Goal: Check status: Check status

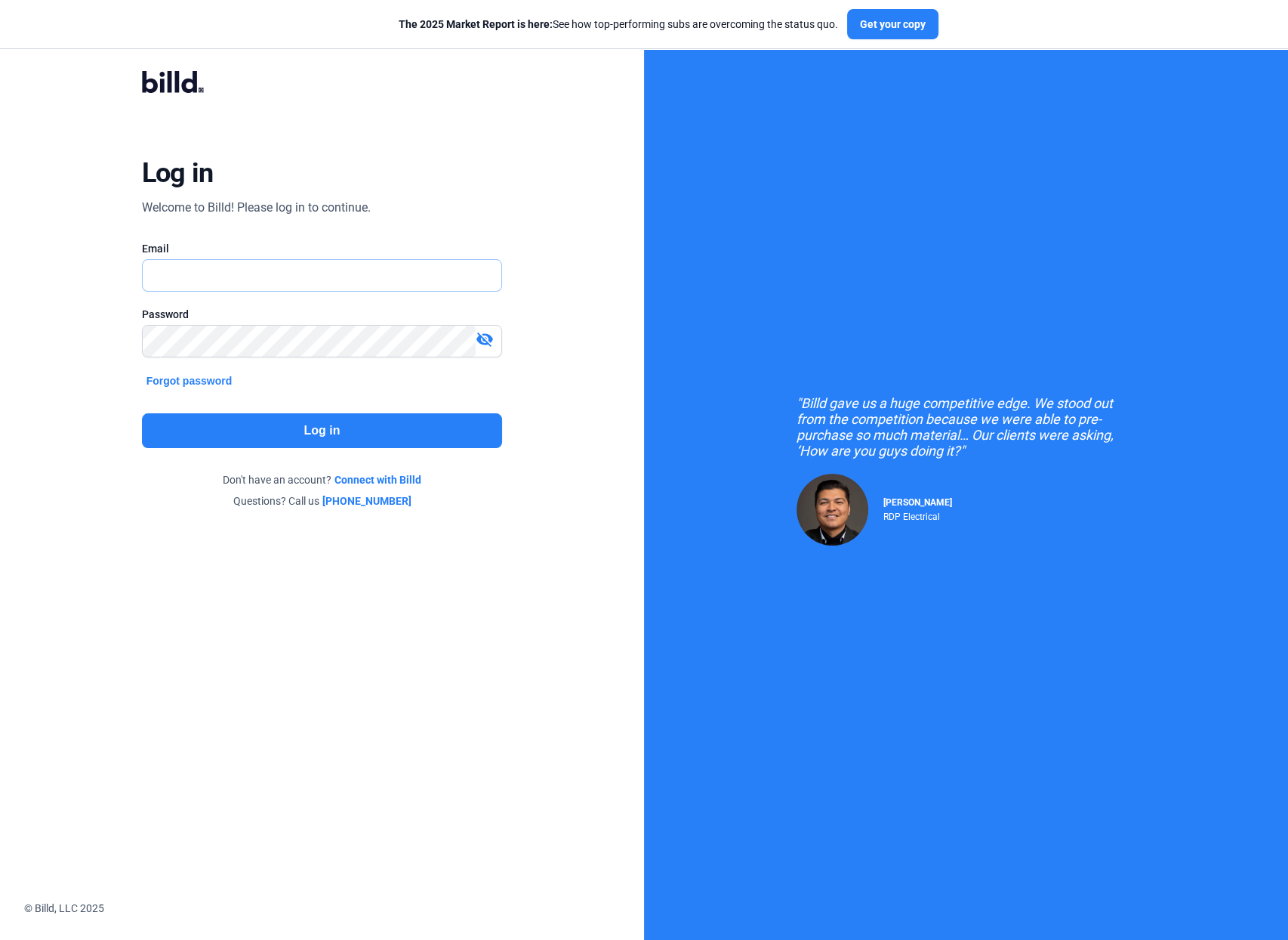
click at [256, 274] on input "text" at bounding box center [314, 275] width 343 height 31
type input "[PERSON_NAME][EMAIL_ADDRESS][DOMAIN_NAME]"
click at [481, 343] on mat-icon "visibility_off" at bounding box center [485, 339] width 18 height 18
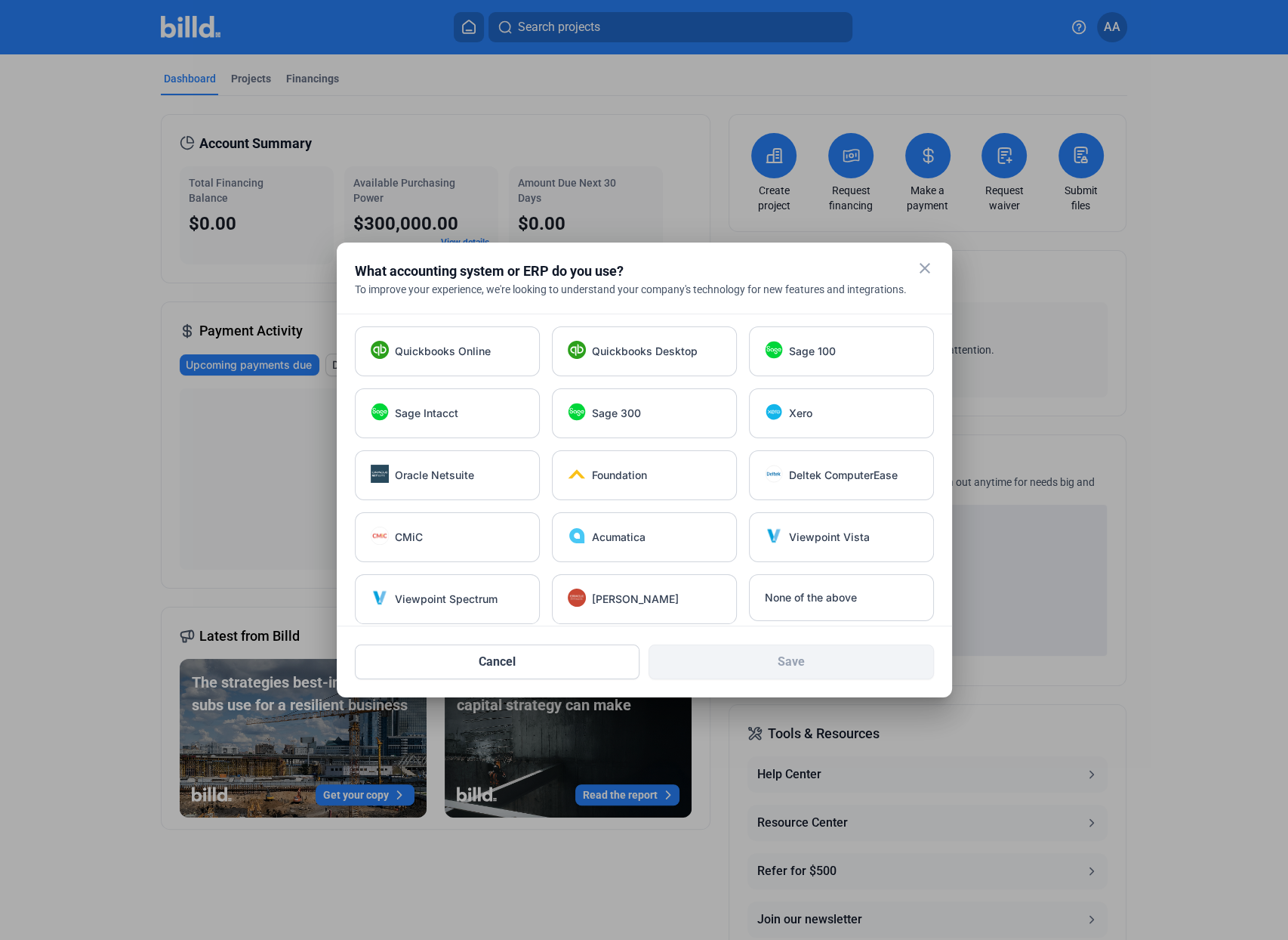
click at [923, 269] on mat-icon "close" at bounding box center [925, 268] width 18 height 18
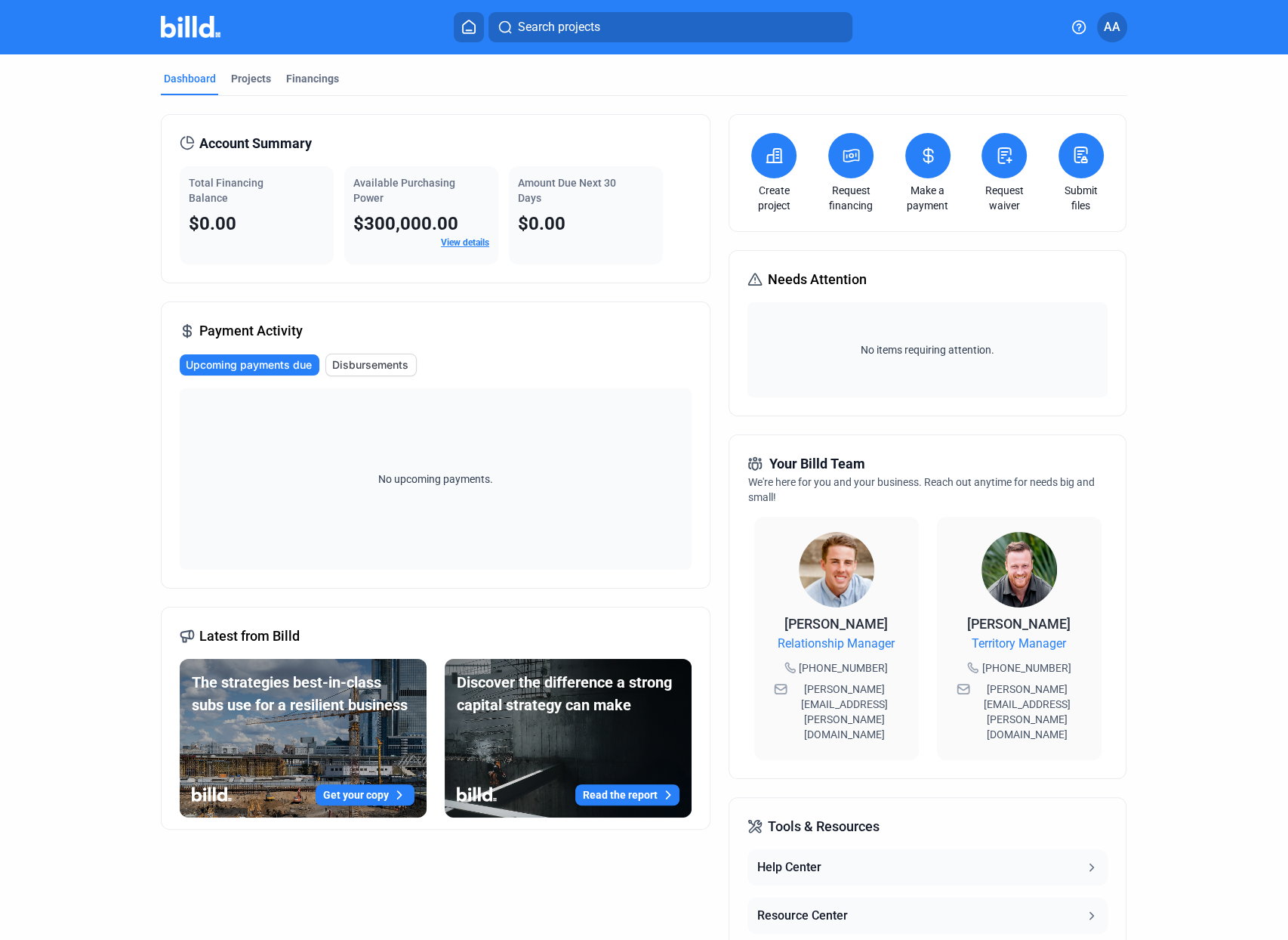
click at [473, 241] on link "View details" at bounding box center [465, 242] width 48 height 10
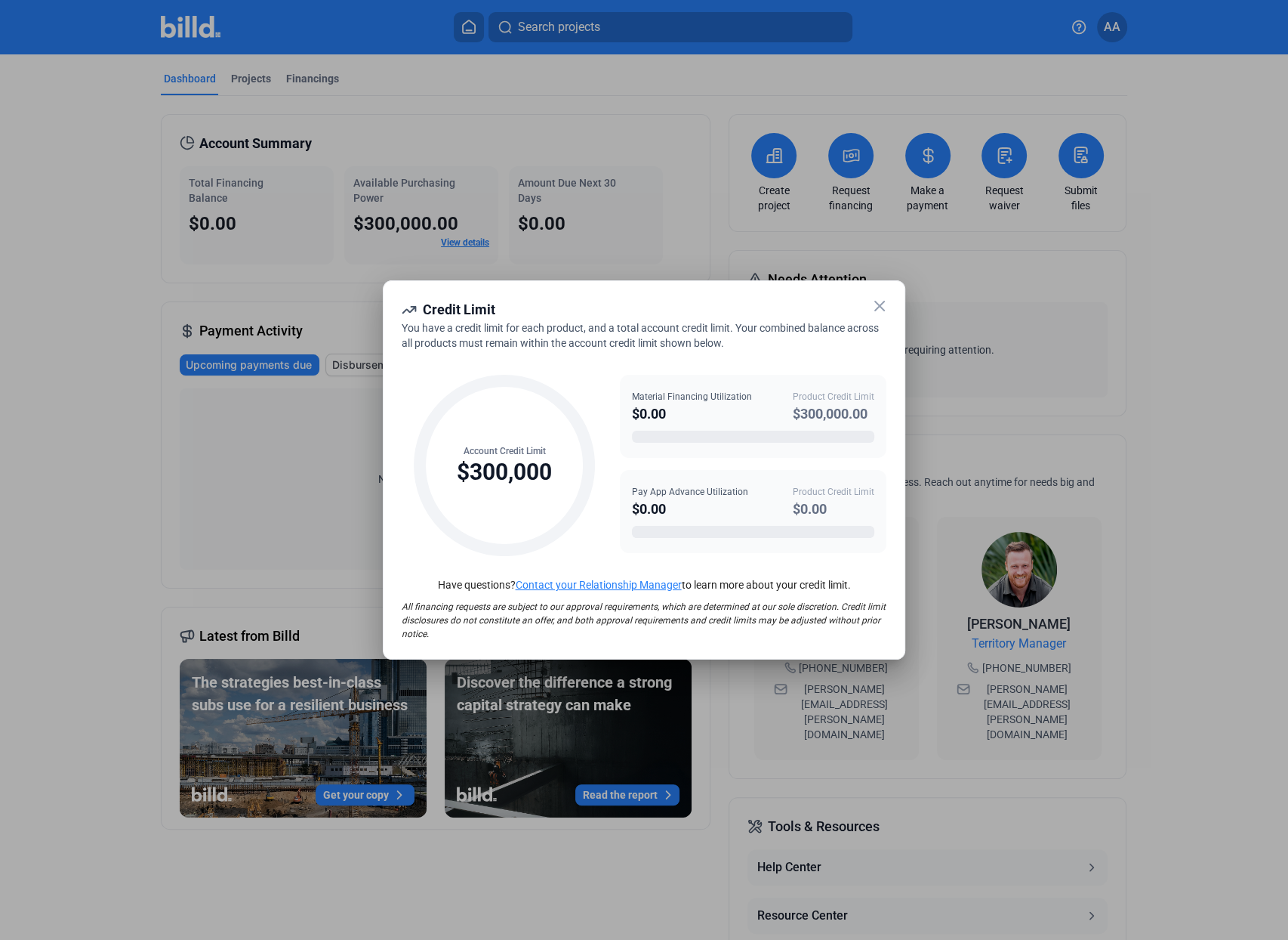
click at [880, 300] on icon at bounding box center [879, 306] width 18 height 18
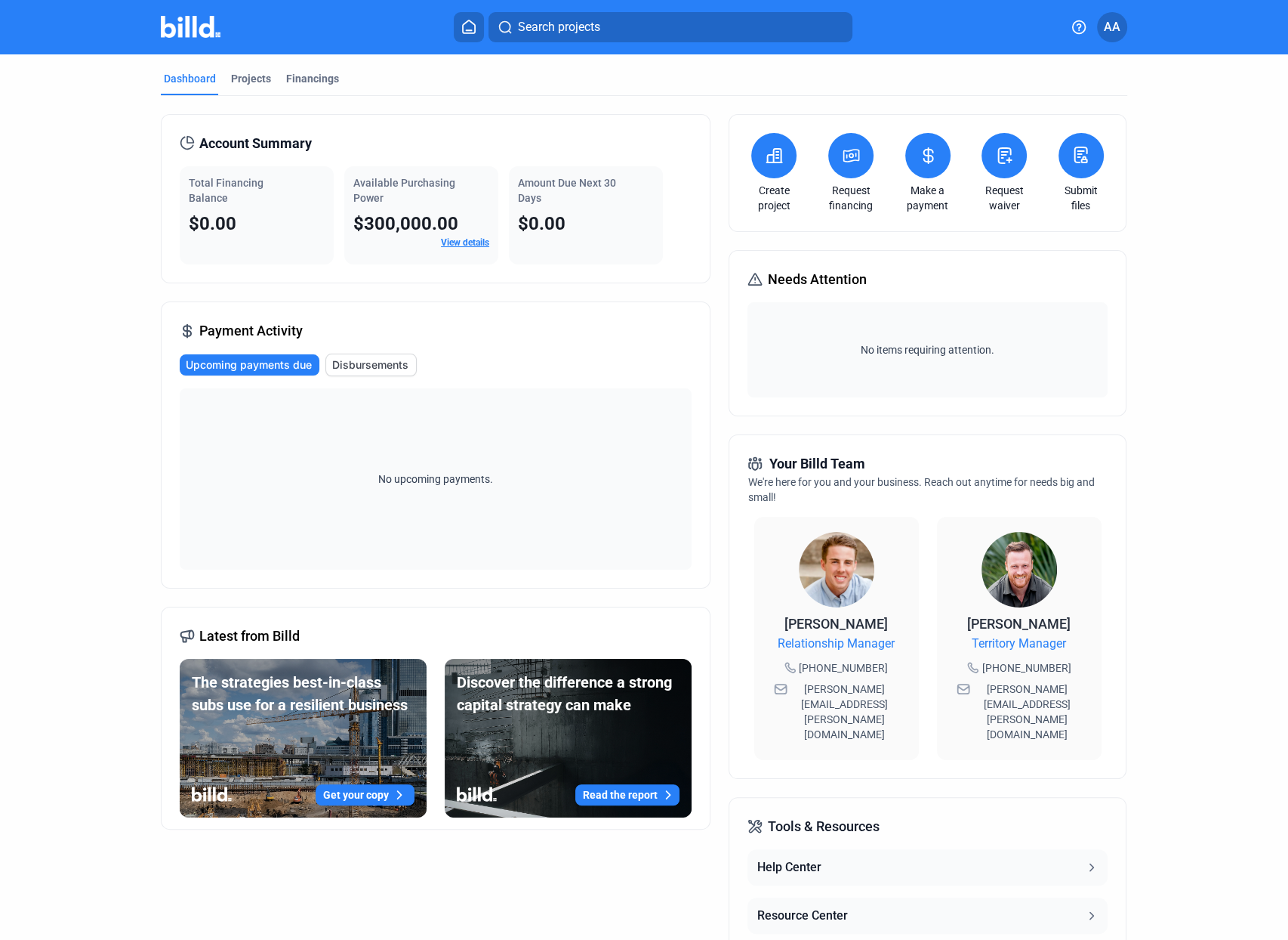
click at [364, 360] on span "Disbursements" at bounding box center [370, 365] width 77 height 15
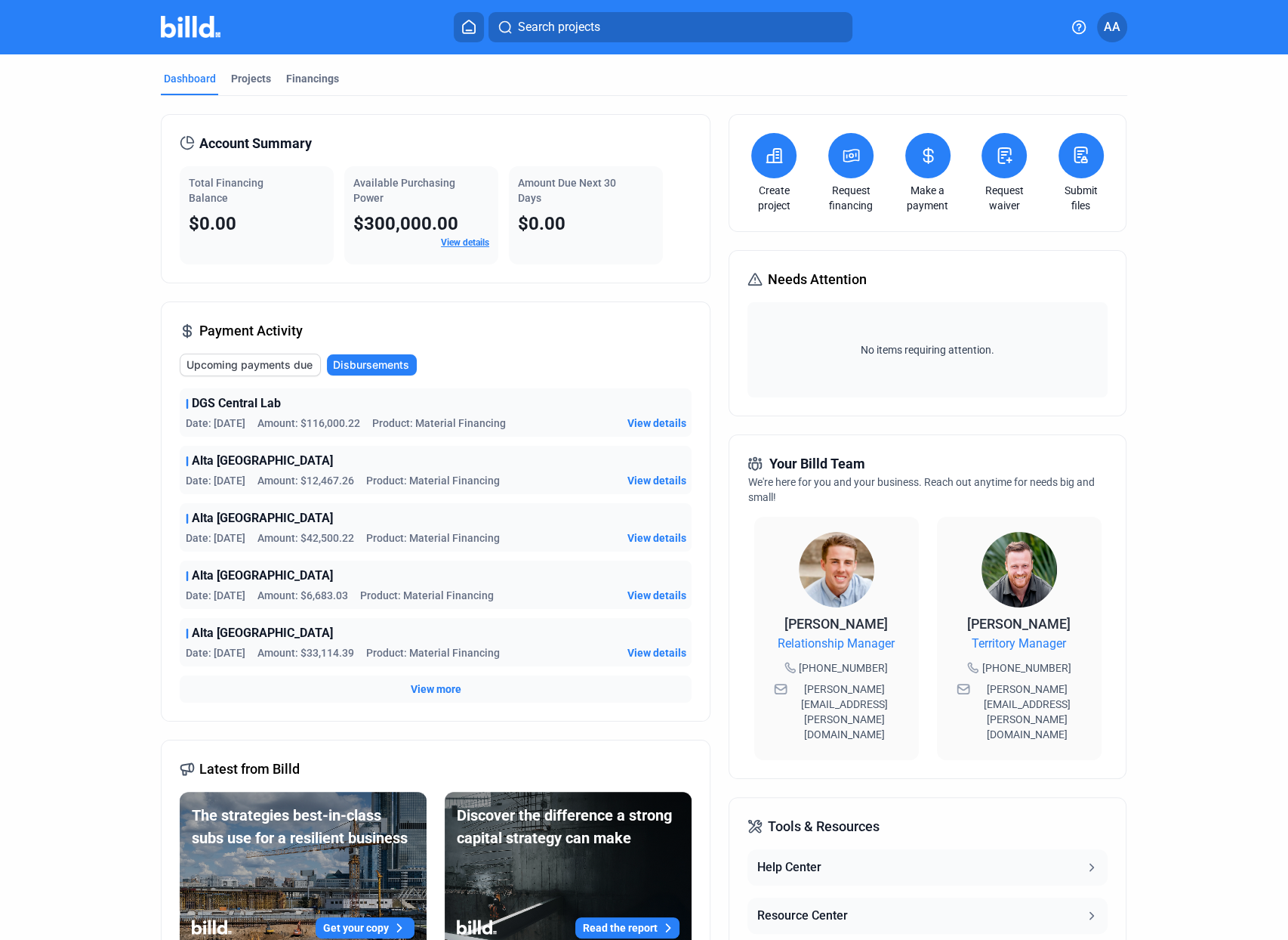
click at [329, 409] on div "DGS Central Lab" at bounding box center [436, 403] width 500 height 18
click at [658, 421] on span "View details" at bounding box center [656, 423] width 59 height 15
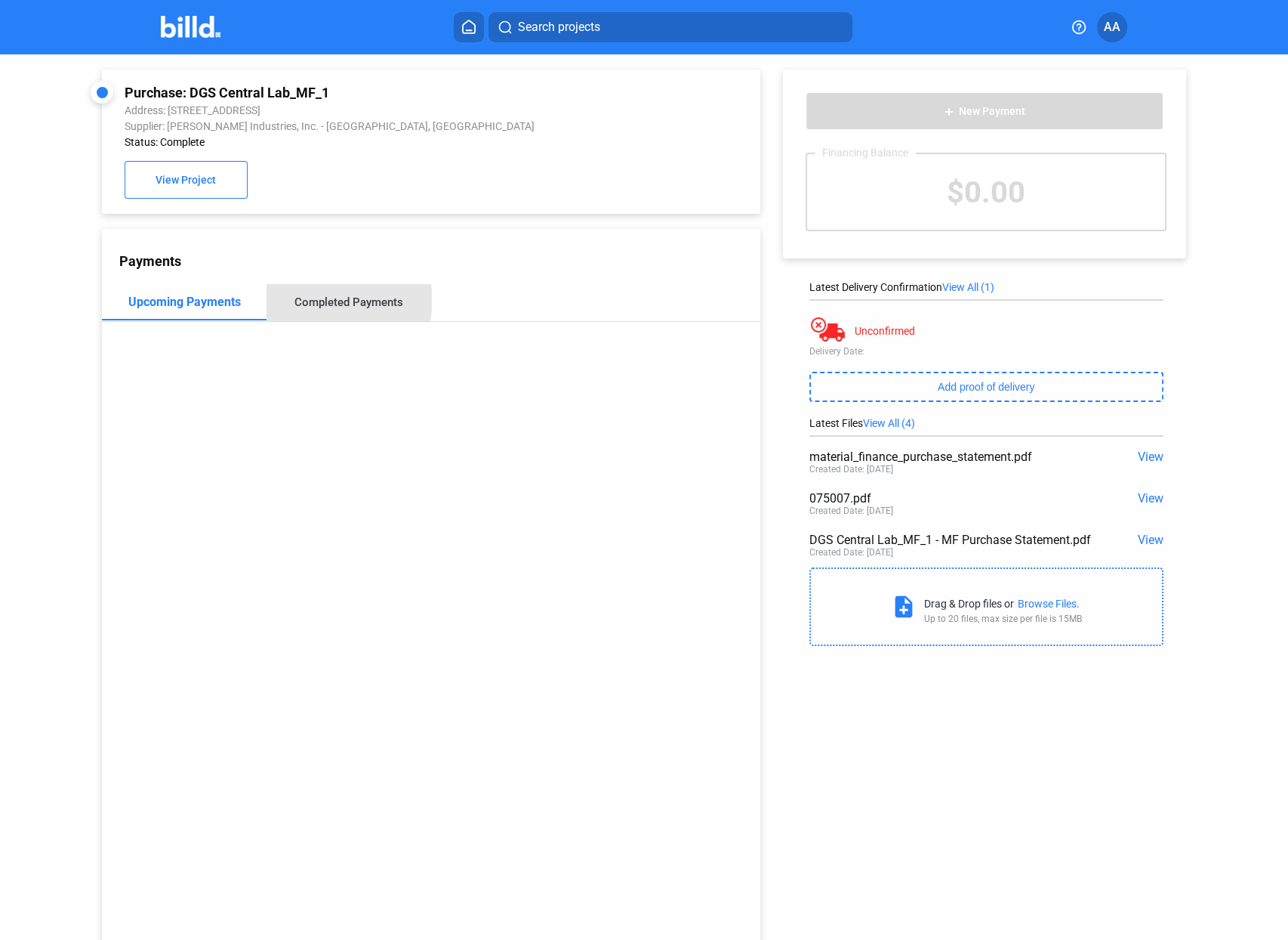
click at [344, 303] on div "Completed Payments" at bounding box center [348, 302] width 109 height 14
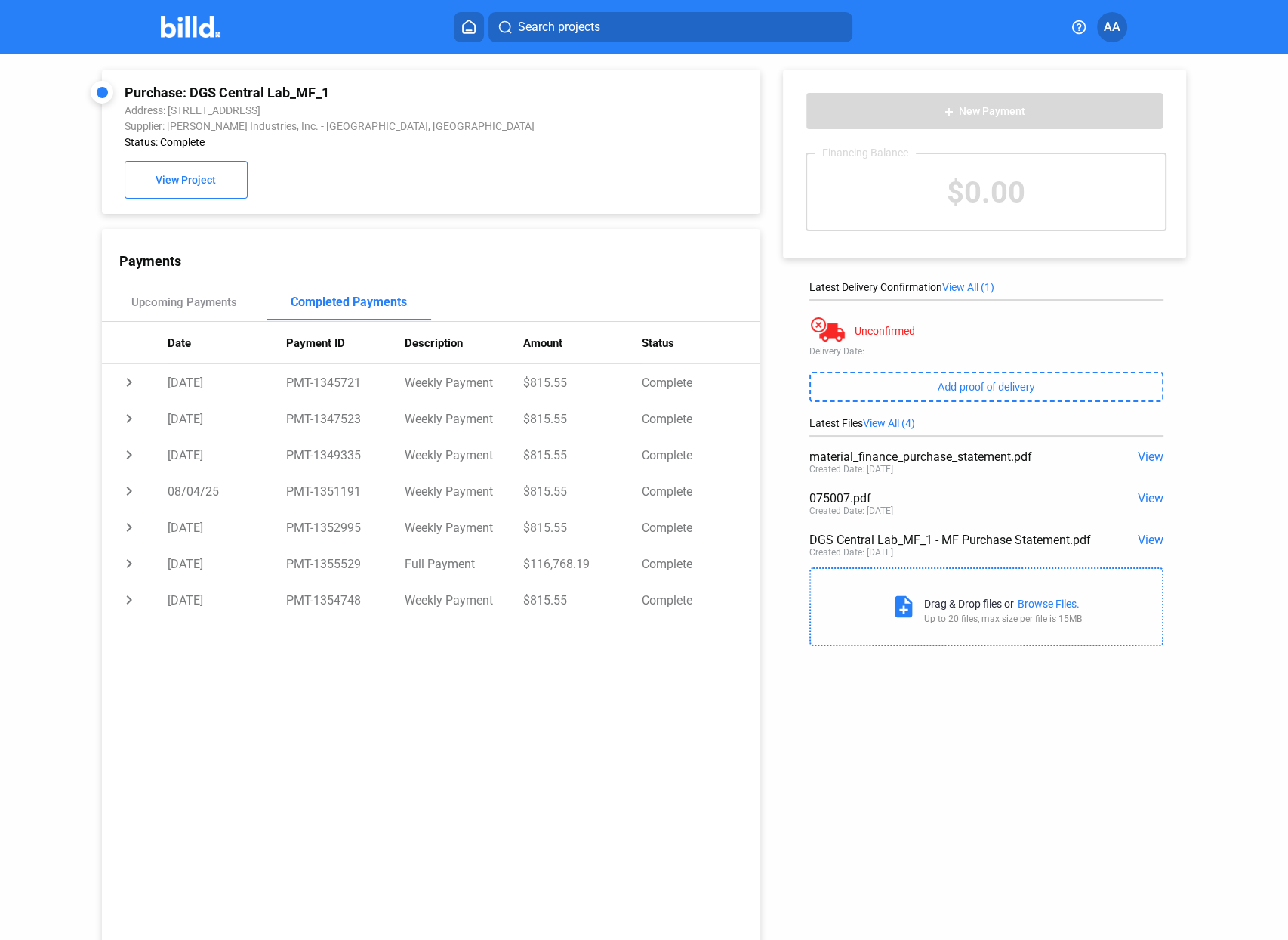
click at [832, 498] on div "075007.pdf" at bounding box center [951, 498] width 283 height 15
click at [1148, 501] on span "View" at bounding box center [1151, 498] width 26 height 15
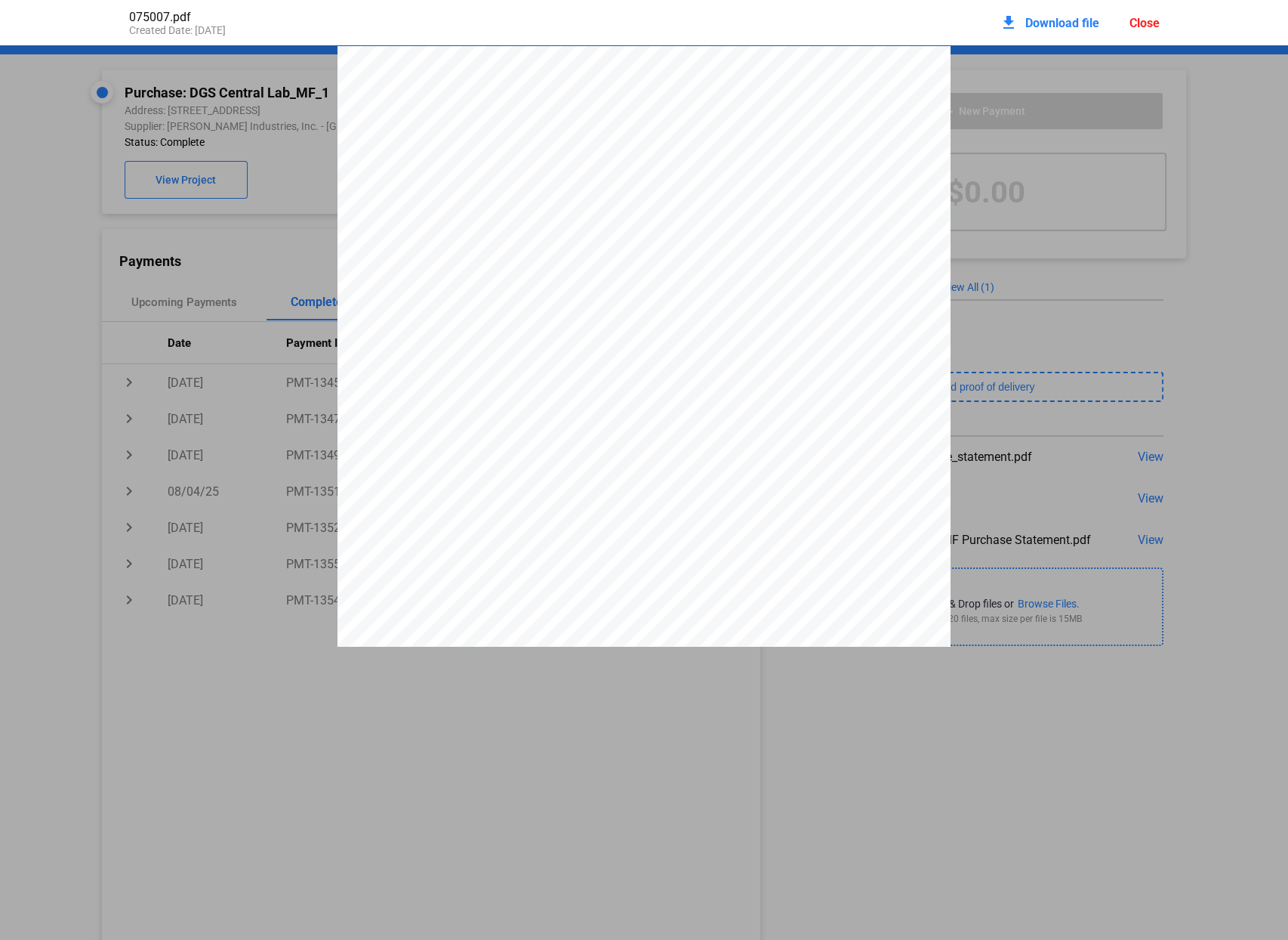
click at [254, 687] on pdf-viewer at bounding box center [644, 420] width 1288 height 751
click at [582, 707] on pdf-viewer at bounding box center [644, 420] width 1288 height 751
click at [1161, 23] on div "075007.pdf Created Date: [DATE] download Download file Close" at bounding box center [644, 23] width 1061 height 45
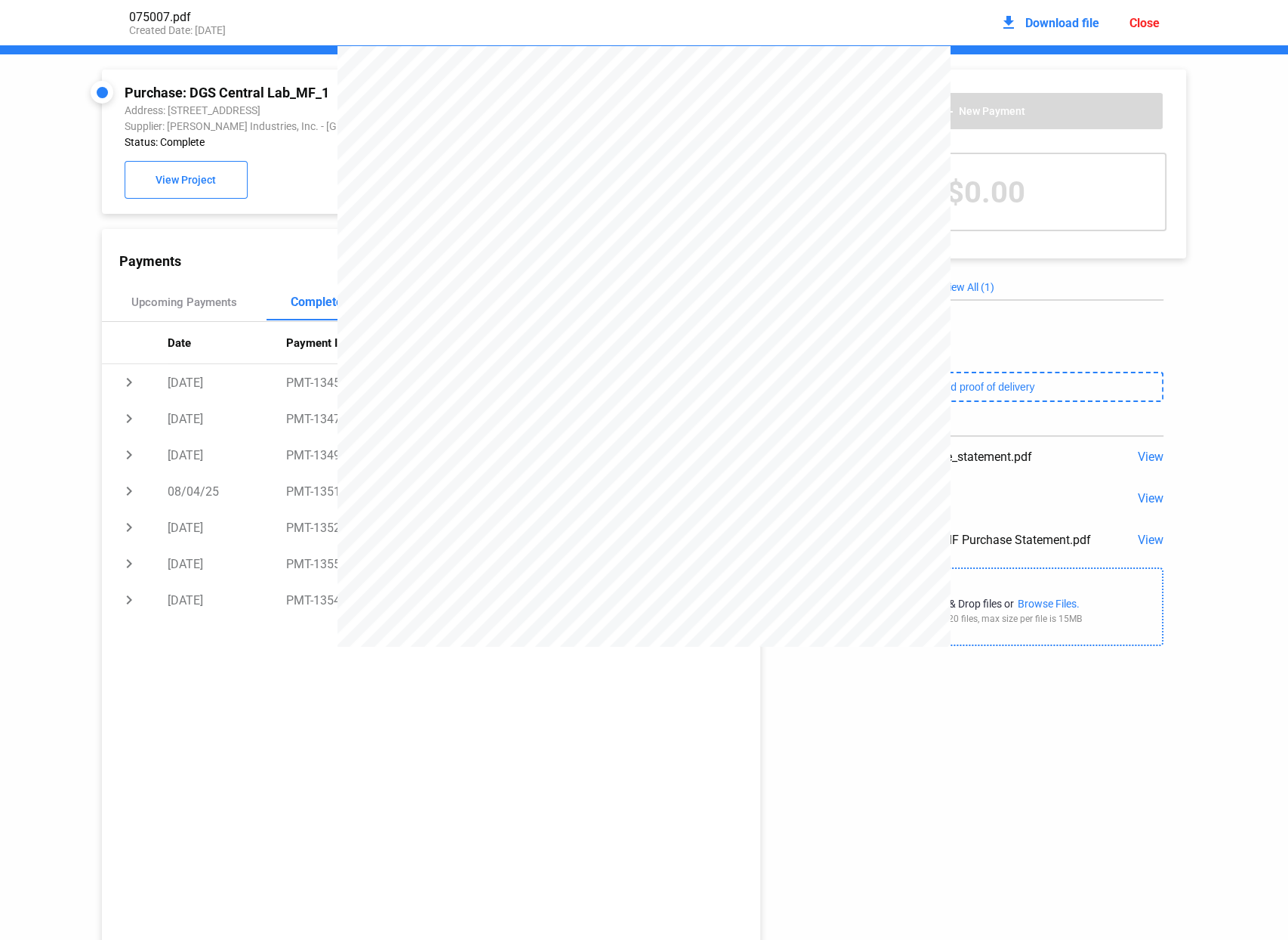
click at [1154, 23] on div "Search projects AA" at bounding box center [644, 27] width 1161 height 30
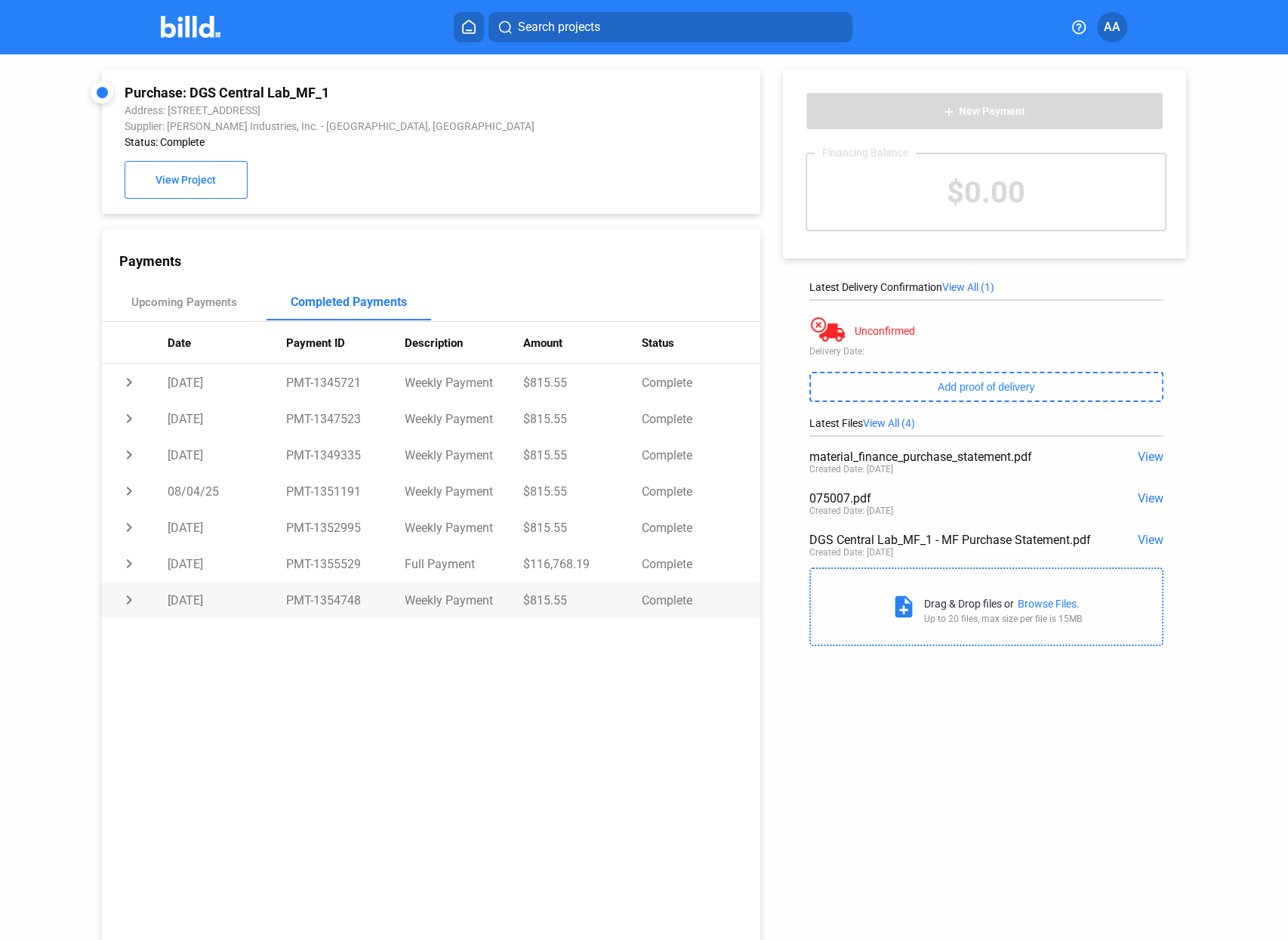
click at [128, 600] on td "chevron_right" at bounding box center [134, 600] width 65 height 36
click at [1142, 454] on span "View" at bounding box center [1151, 457] width 26 height 15
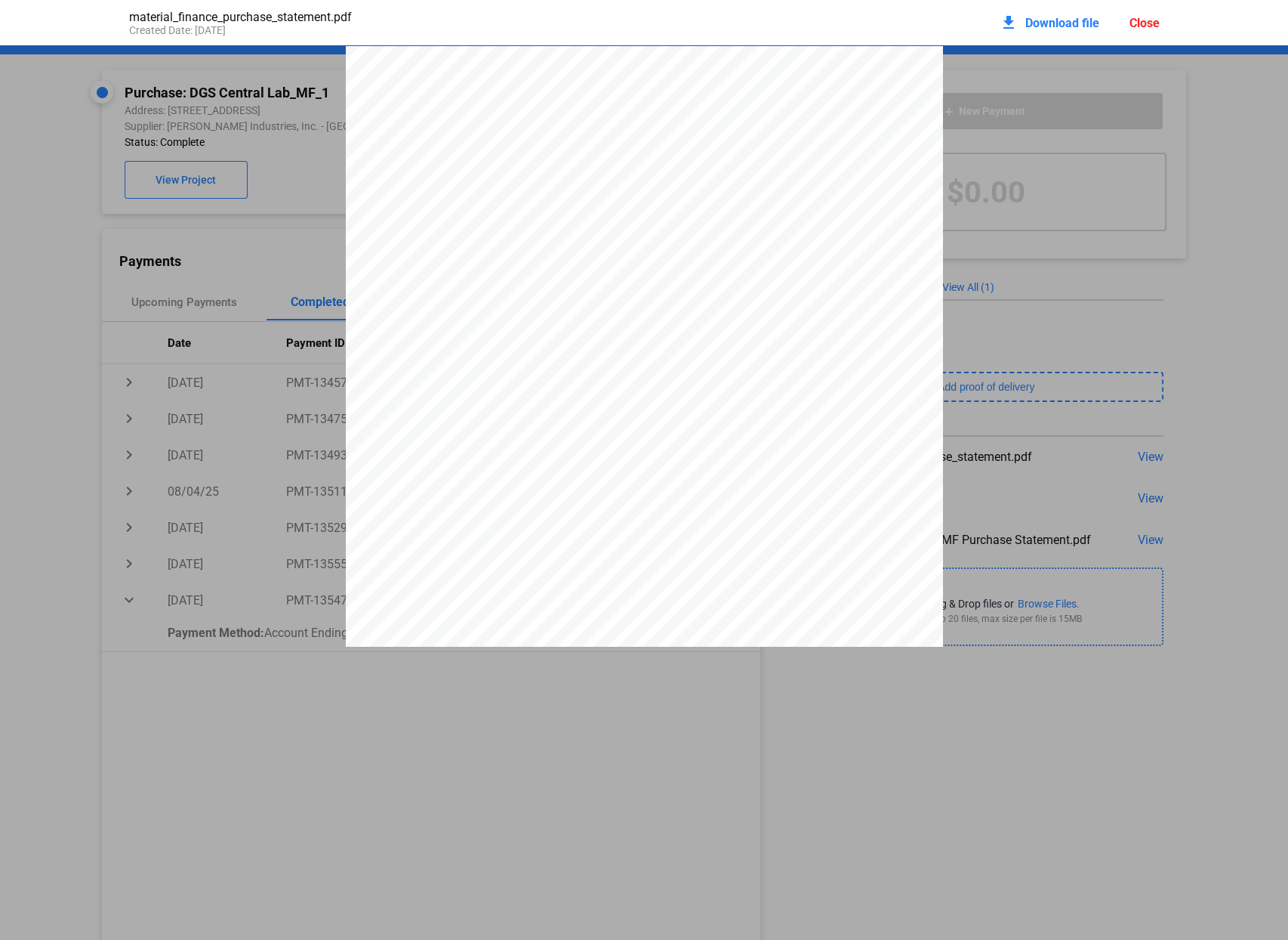
click at [252, 773] on pdf-viewer "PURCHASE STATEMENT This PURCHASE STATEMENT is being executed and delivered purs…" at bounding box center [644, 420] width 1288 height 751
click at [288, 700] on pdf-viewer "PURCHASE STATEMENT This PURCHASE STATEMENT is being executed and delivered purs…" at bounding box center [644, 420] width 1288 height 751
click at [511, 662] on pdf-viewer "PURCHASE STATEMENT This PURCHASE STATEMENT is being executed and delivered purs…" at bounding box center [644, 420] width 1288 height 751
click at [1166, 23] on div "material_finance_purchase_statement.pdf Created Date: [DATE] download Download …" at bounding box center [644, 23] width 1061 height 45
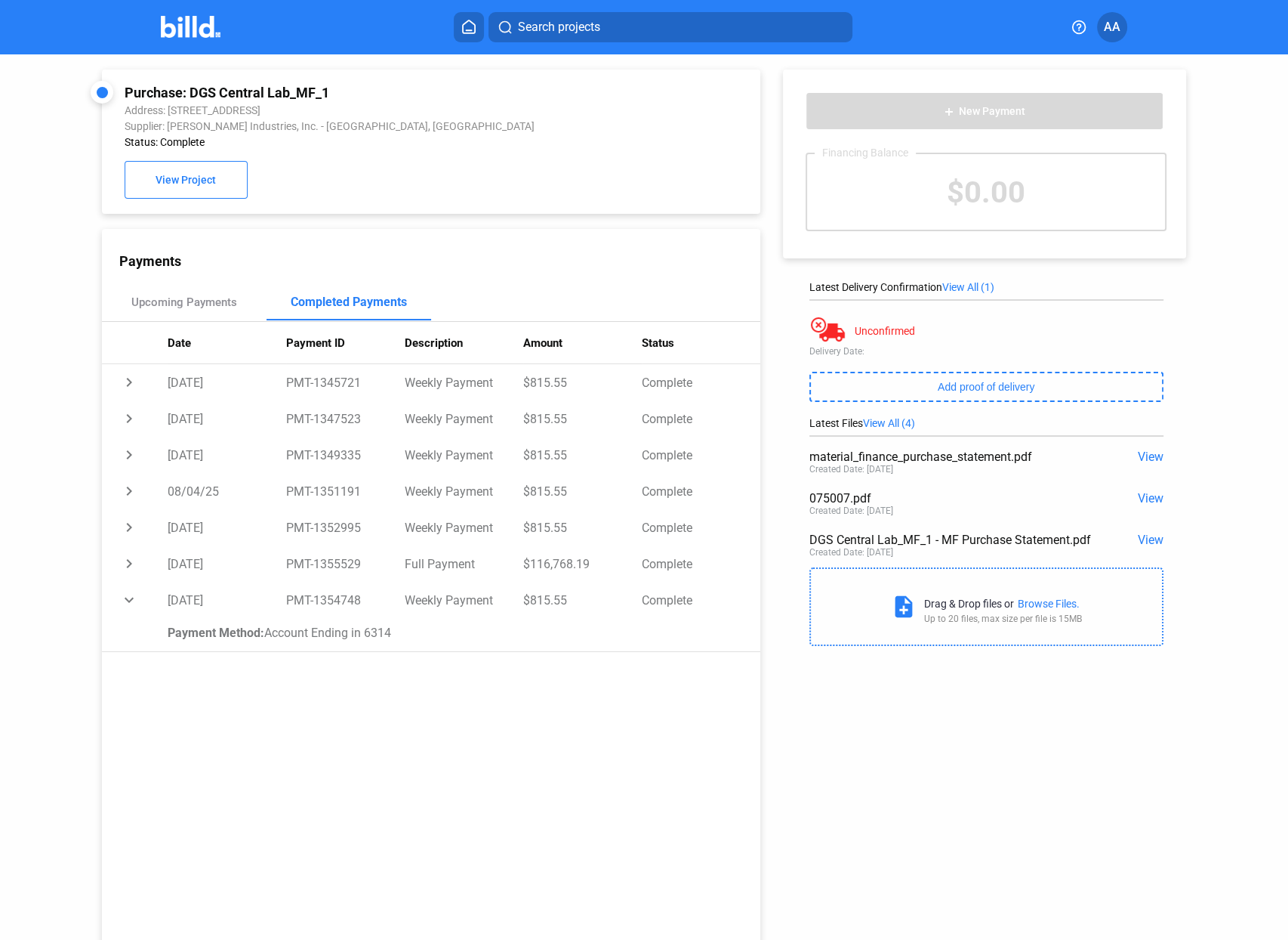
click at [1160, 23] on div "Search projects AA" at bounding box center [644, 27] width 1161 height 30
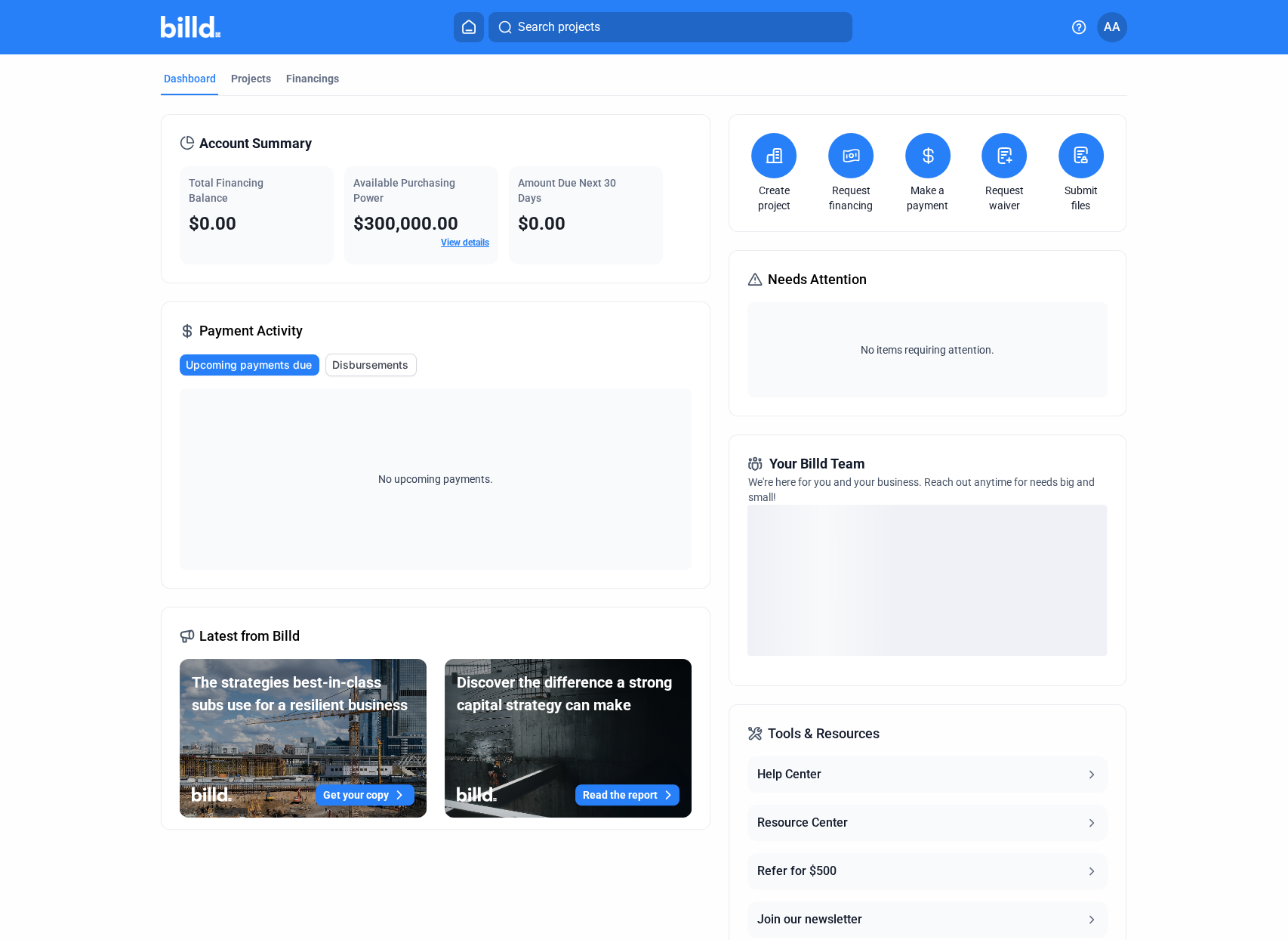
click at [357, 363] on span "Disbursements" at bounding box center [370, 365] width 77 height 15
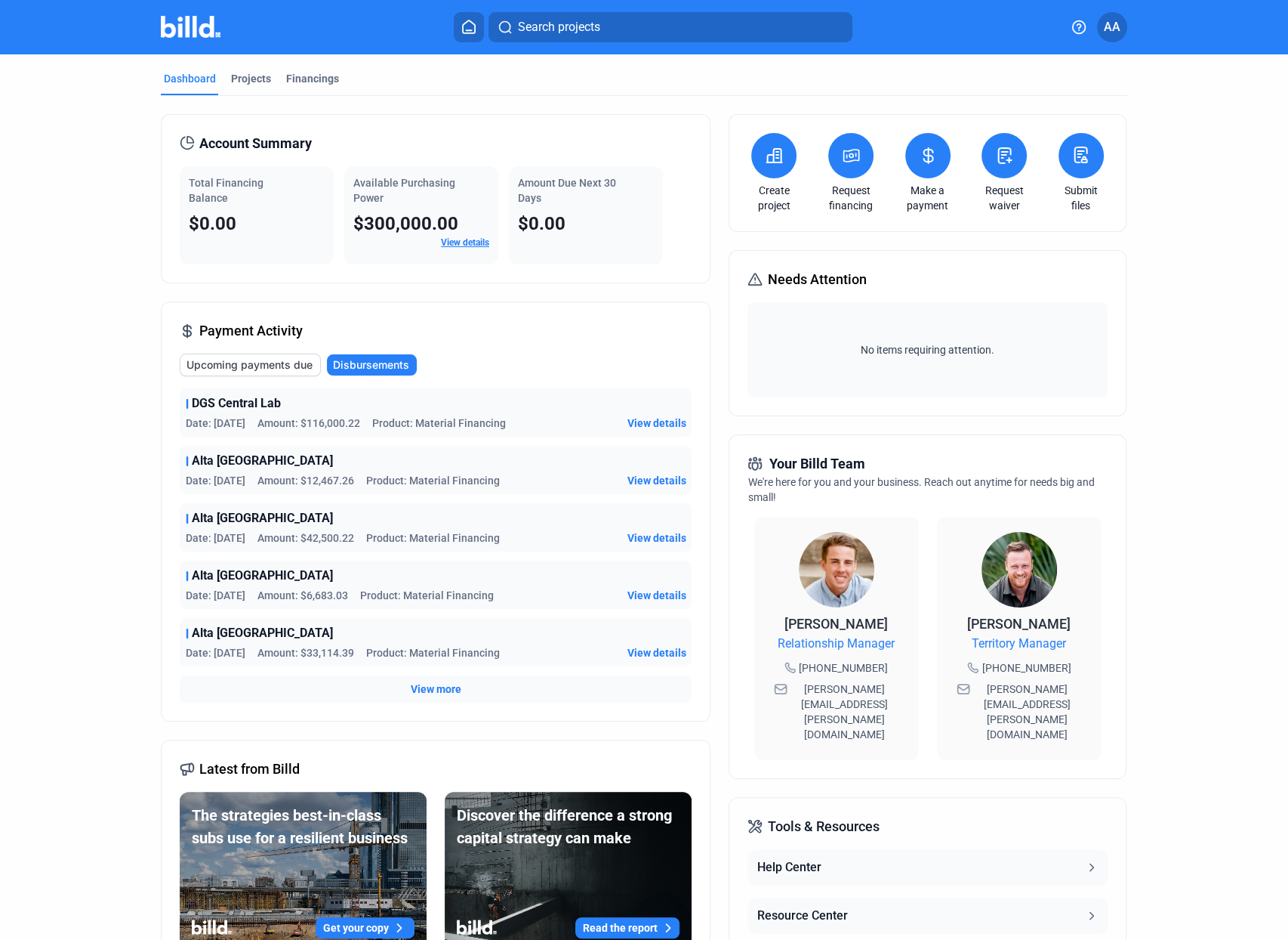
click at [652, 483] on span "View details" at bounding box center [656, 480] width 59 height 15
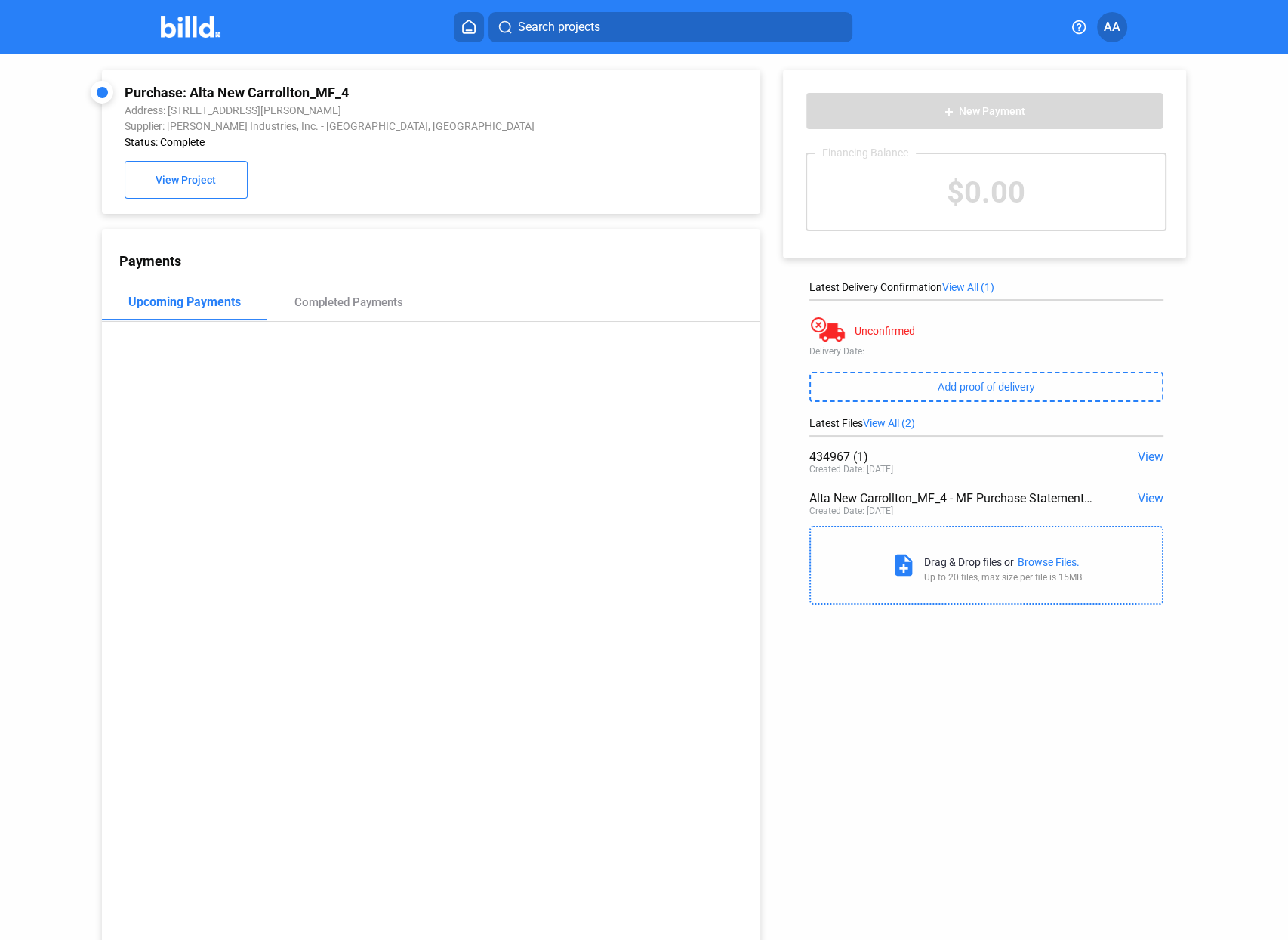
click at [1138, 457] on span "View" at bounding box center [1151, 457] width 26 height 15
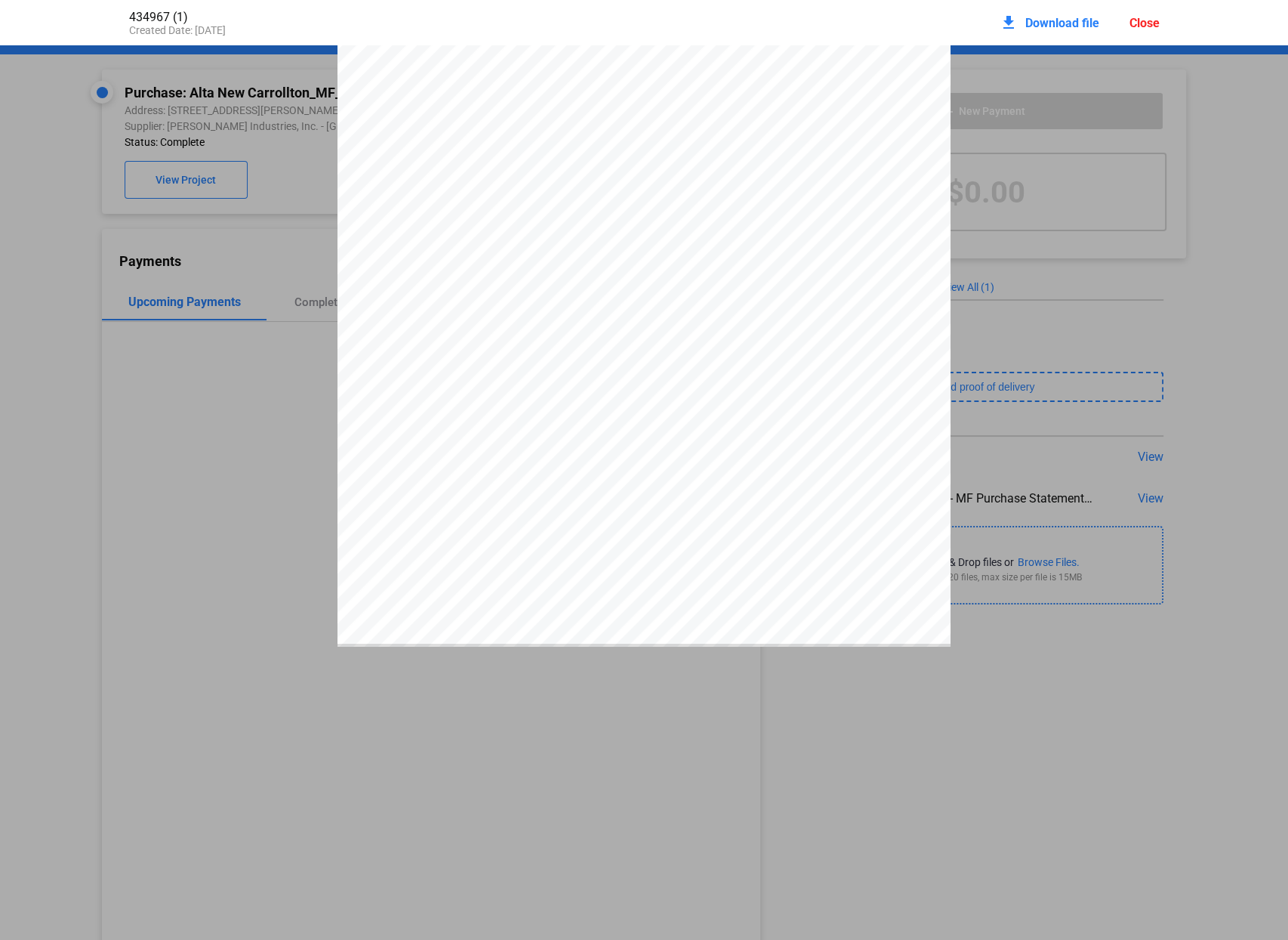
scroll to position [206, 0]
click at [621, 722] on pdf-viewer at bounding box center [644, 420] width 1288 height 751
